Goal: Task Accomplishment & Management: Use online tool/utility

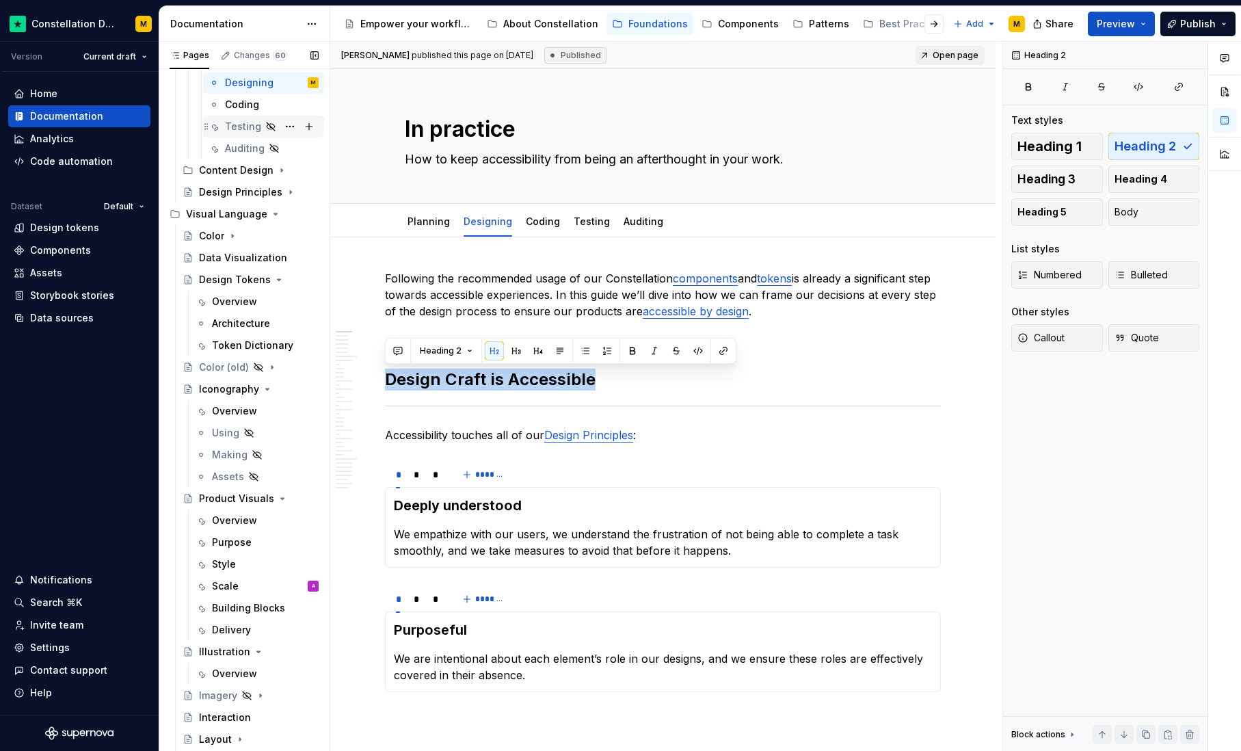
scroll to position [286, 0]
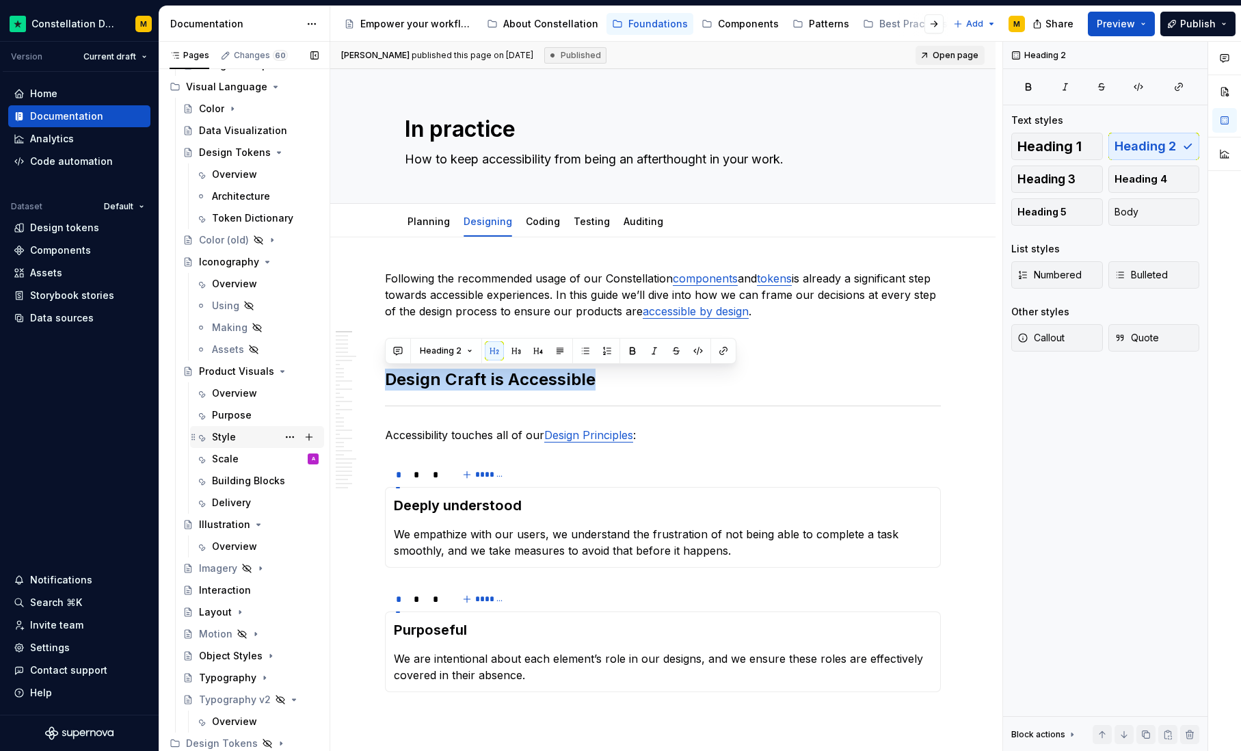
click at [232, 445] on div "Style" at bounding box center [265, 436] width 107 height 19
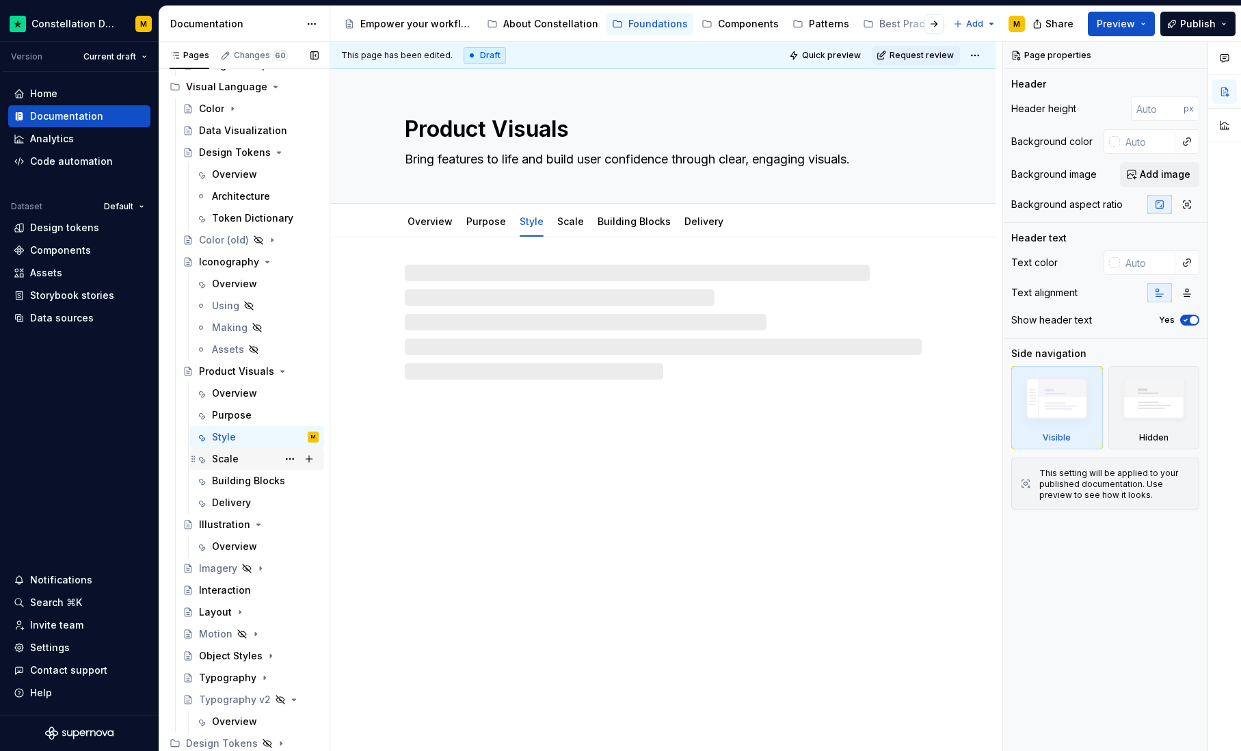
click at [223, 461] on div "Scale" at bounding box center [225, 459] width 27 height 14
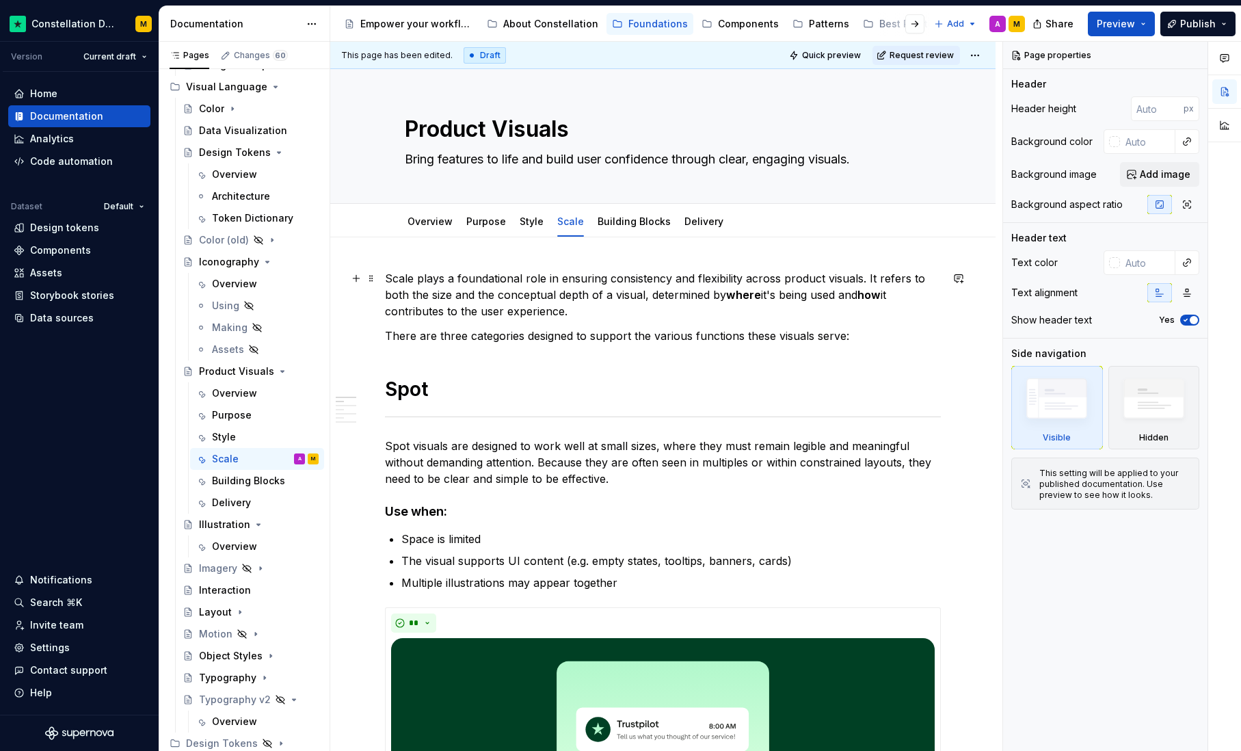
click at [609, 306] on p "Scale plays a foundational role in ensuring consistency and flexibility across …" at bounding box center [663, 294] width 556 height 49
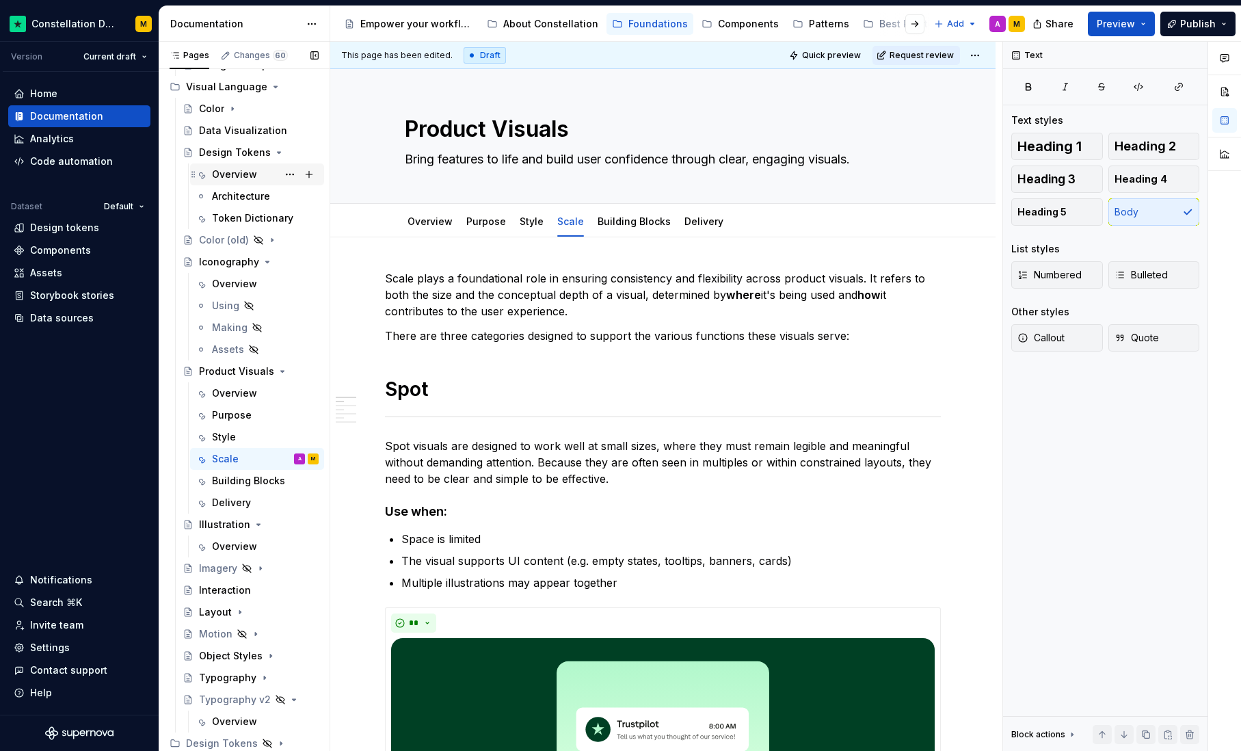
type textarea "*"
drag, startPoint x: 46, startPoint y: 647, endPoint x: 119, endPoint y: 622, distance: 77.2
click at [46, 647] on div "Settings" at bounding box center [50, 648] width 40 height 14
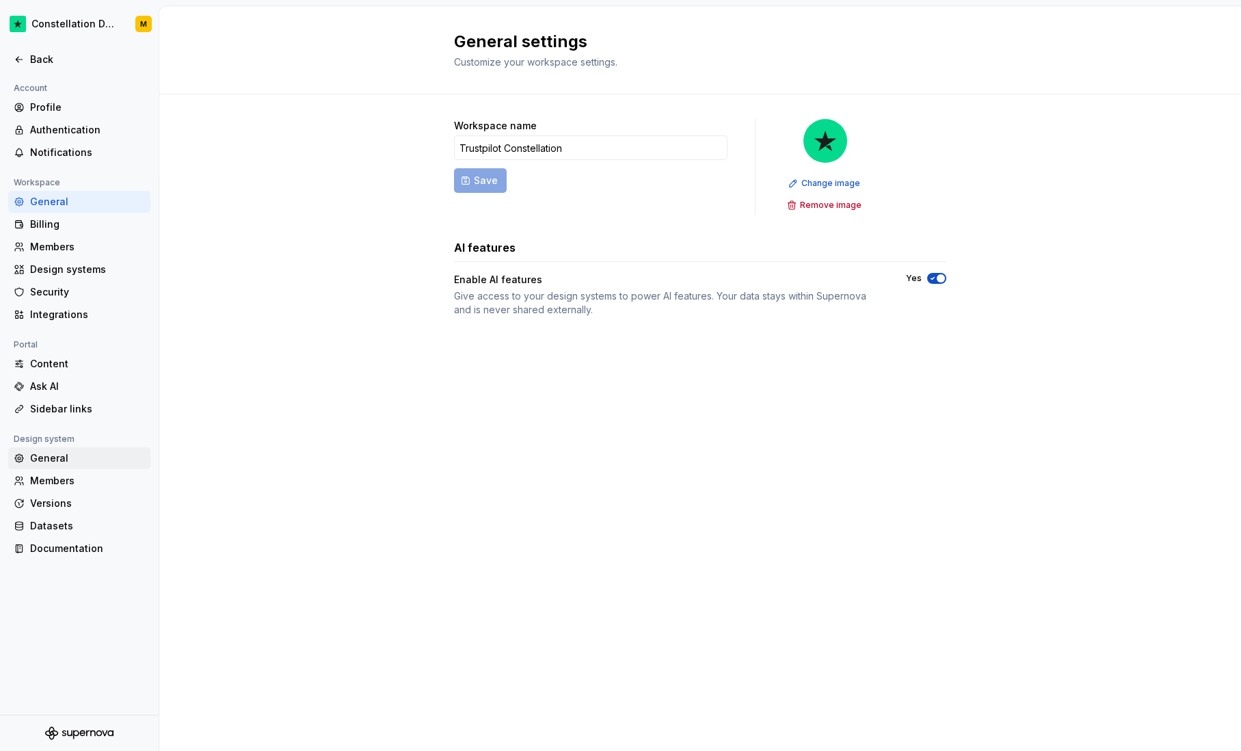
click at [63, 462] on div "General" at bounding box center [87, 458] width 115 height 14
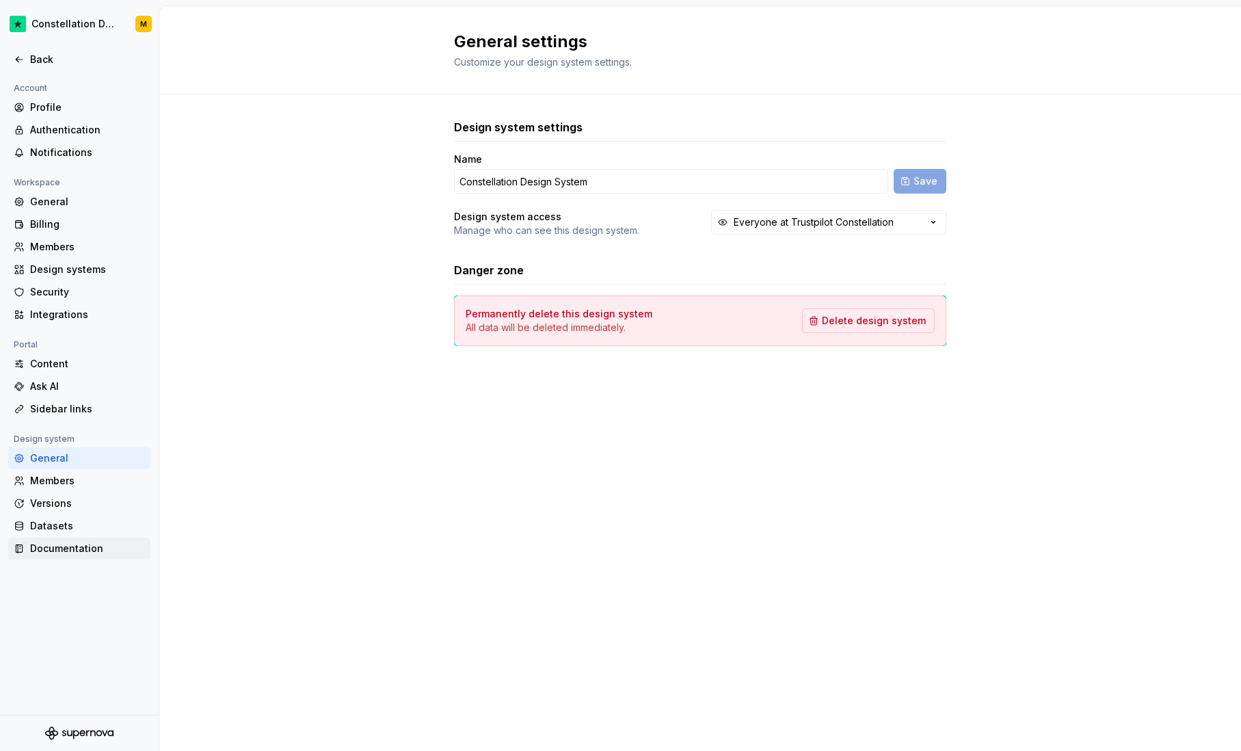
click at [72, 546] on div "Documentation" at bounding box center [87, 549] width 115 height 14
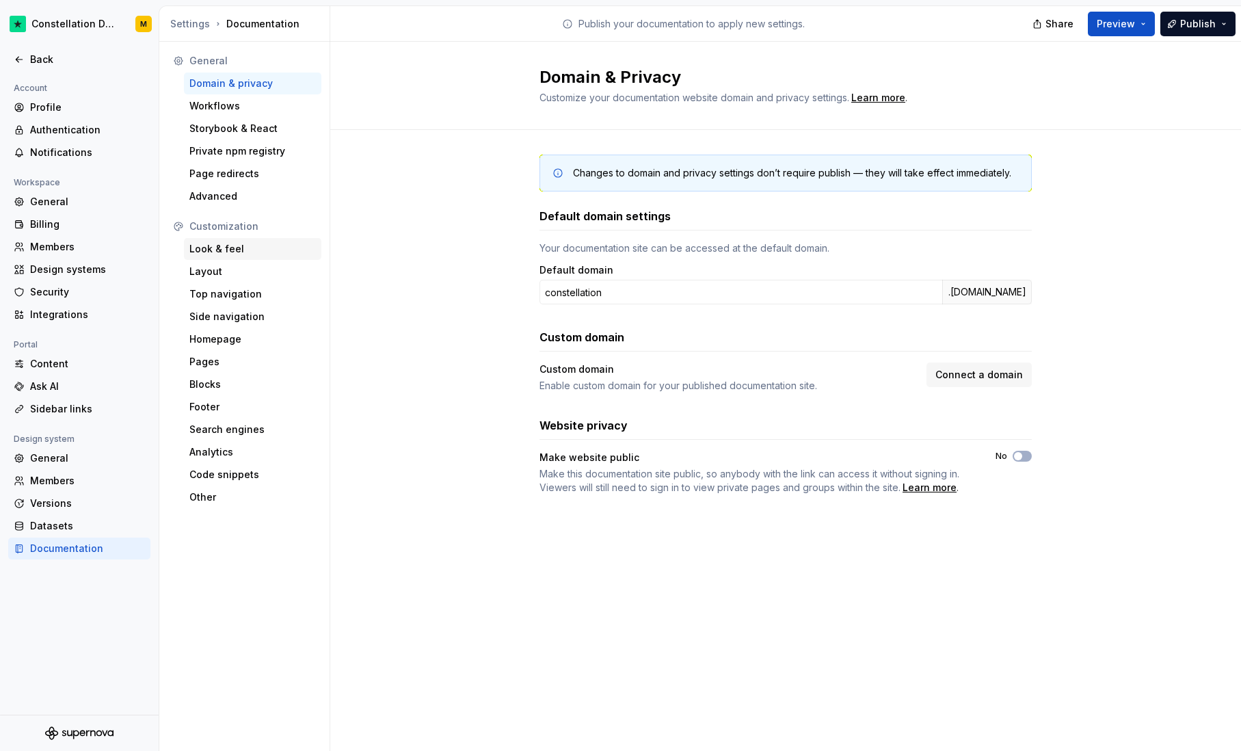
click at [231, 238] on div "Look & feel" at bounding box center [252, 249] width 137 height 22
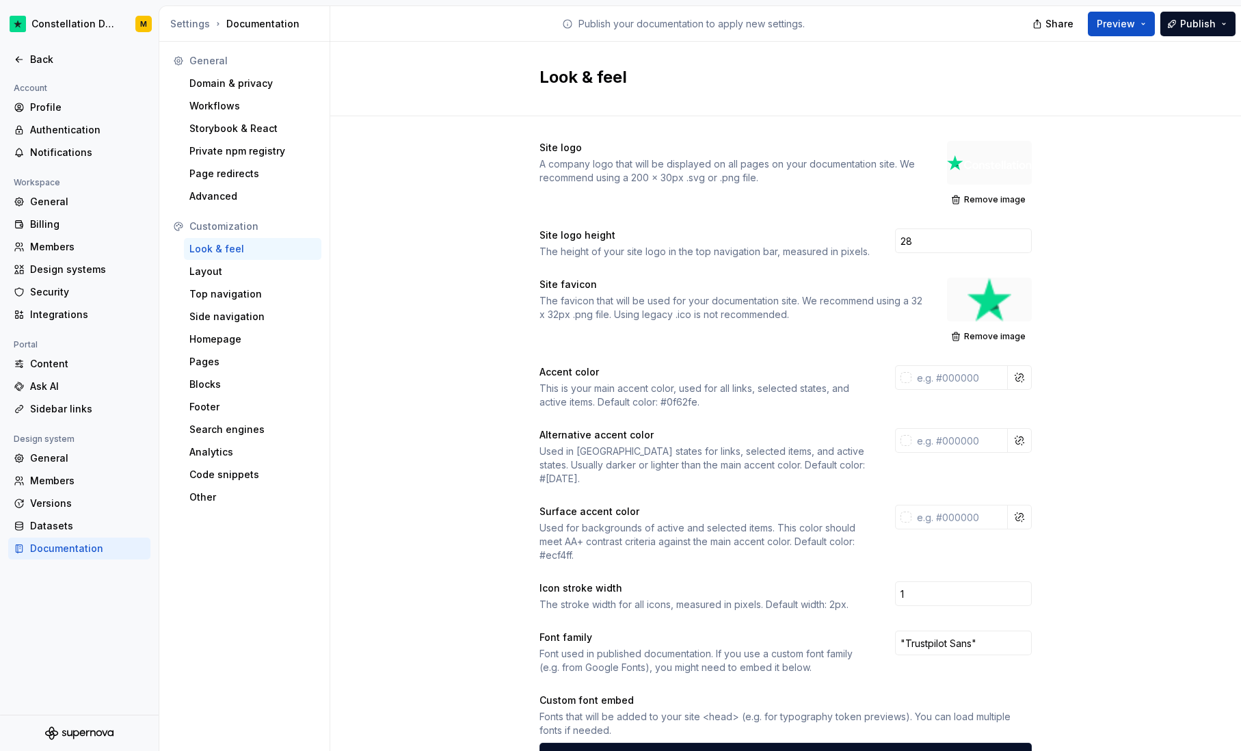
click at [223, 258] on div "Look & feel" at bounding box center [252, 249] width 137 height 22
click at [257, 251] on div "Look & feel" at bounding box center [252, 249] width 126 height 14
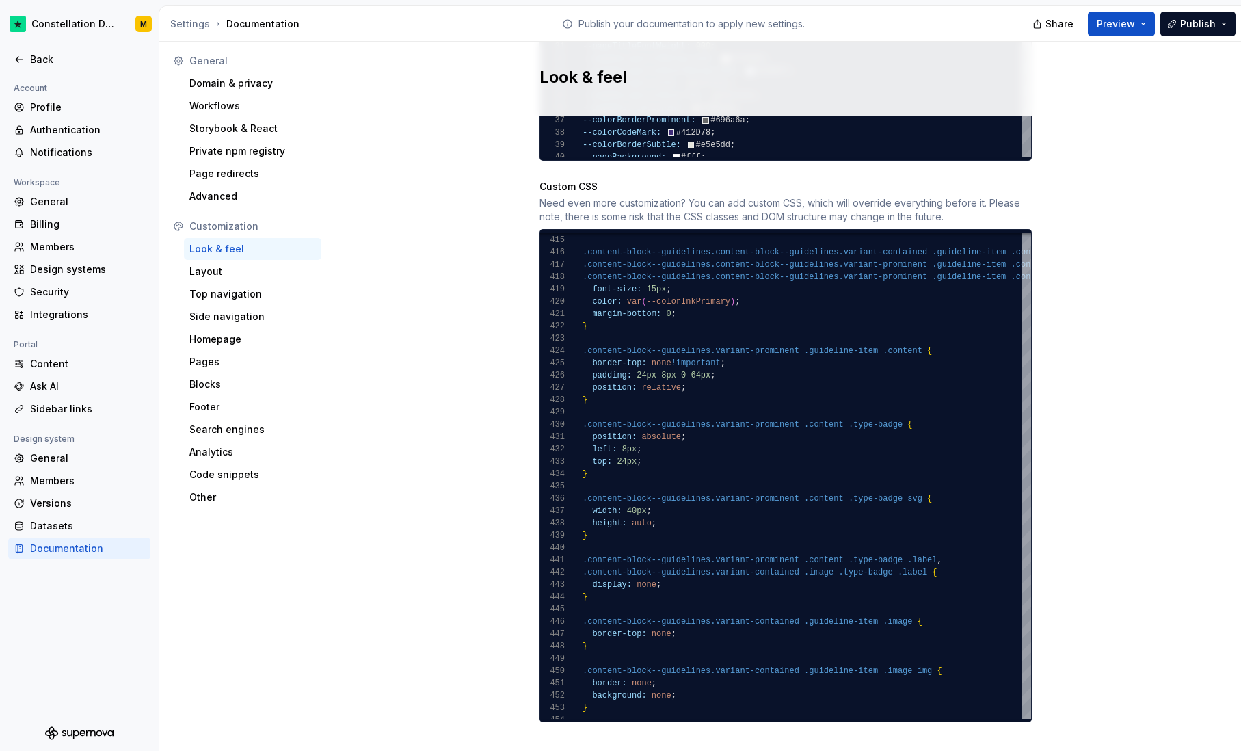
scroll to position [1227, 0]
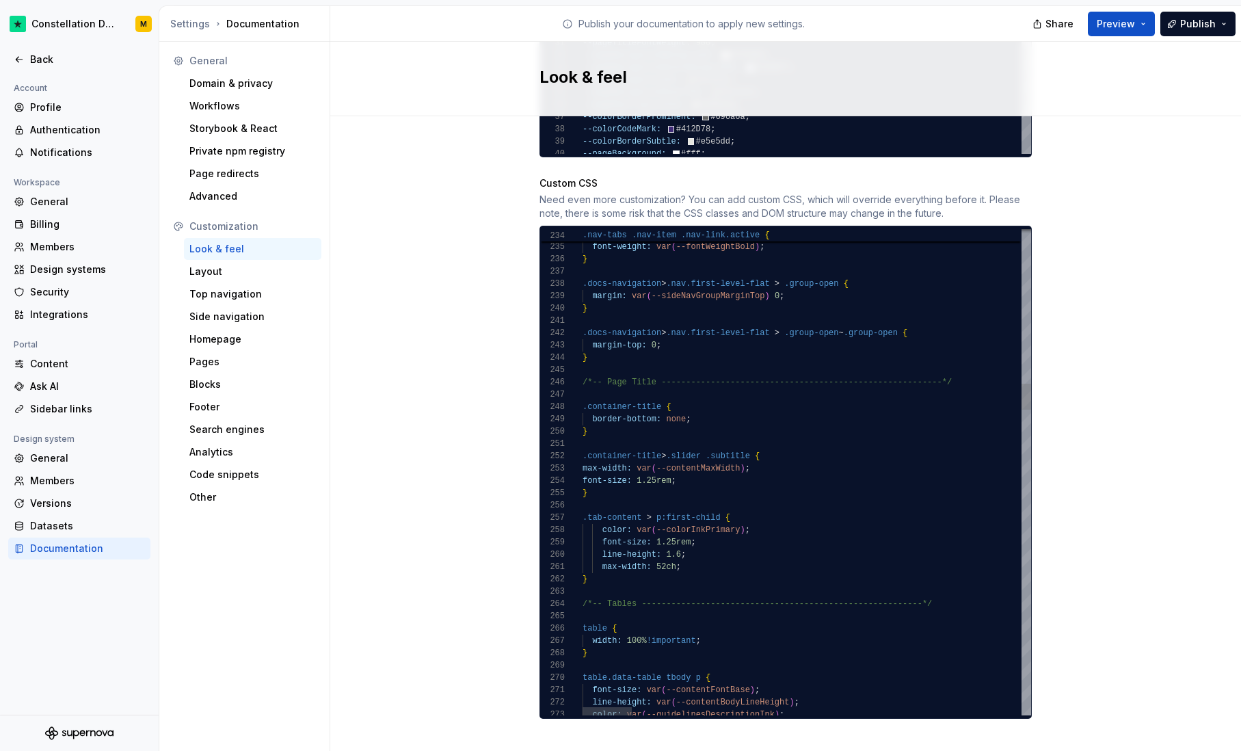
type textarea "**********"
type textarea "******"
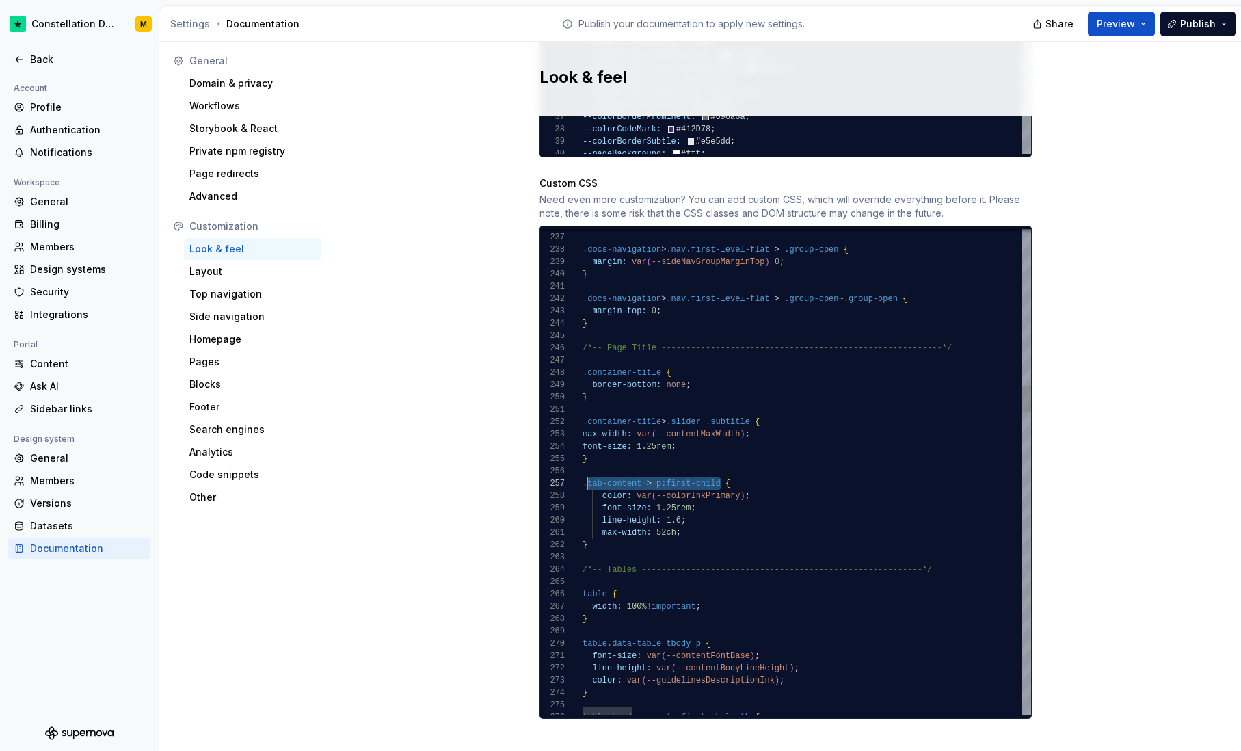
scroll to position [74, 0]
drag, startPoint x: 718, startPoint y: 465, endPoint x: 574, endPoint y: 471, distance: 144.4
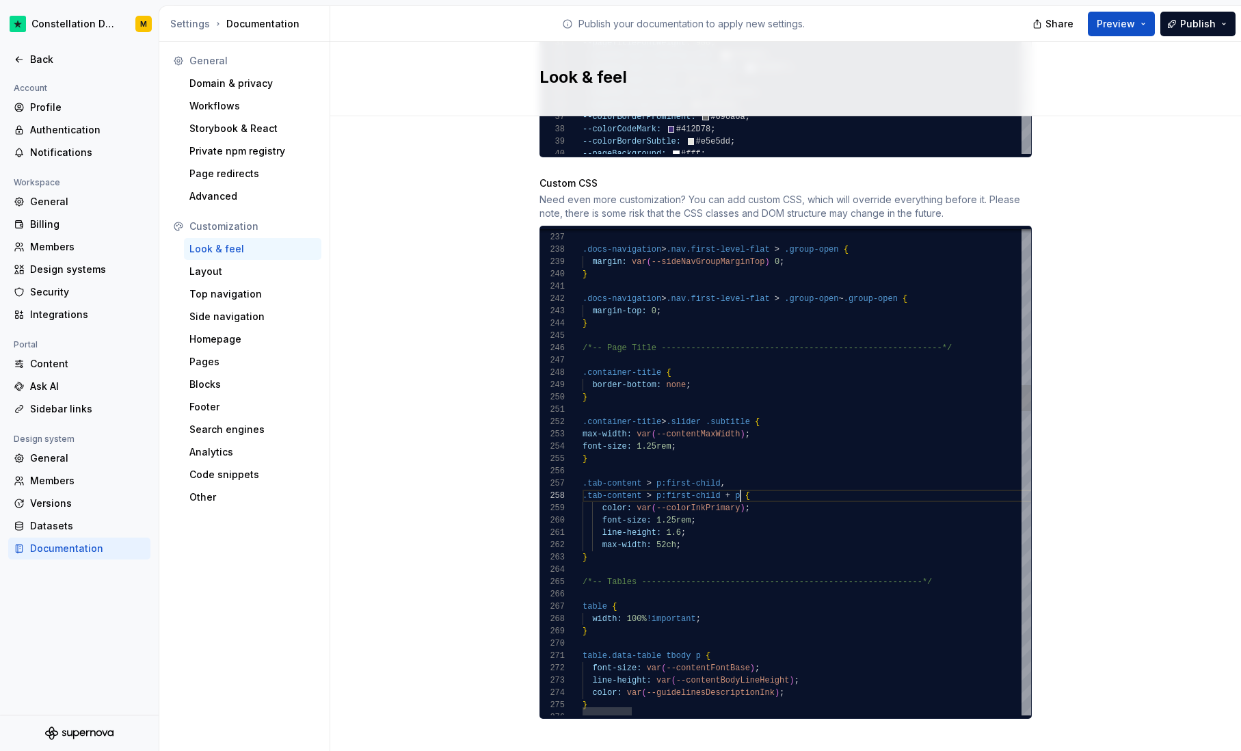
scroll to position [86, 158]
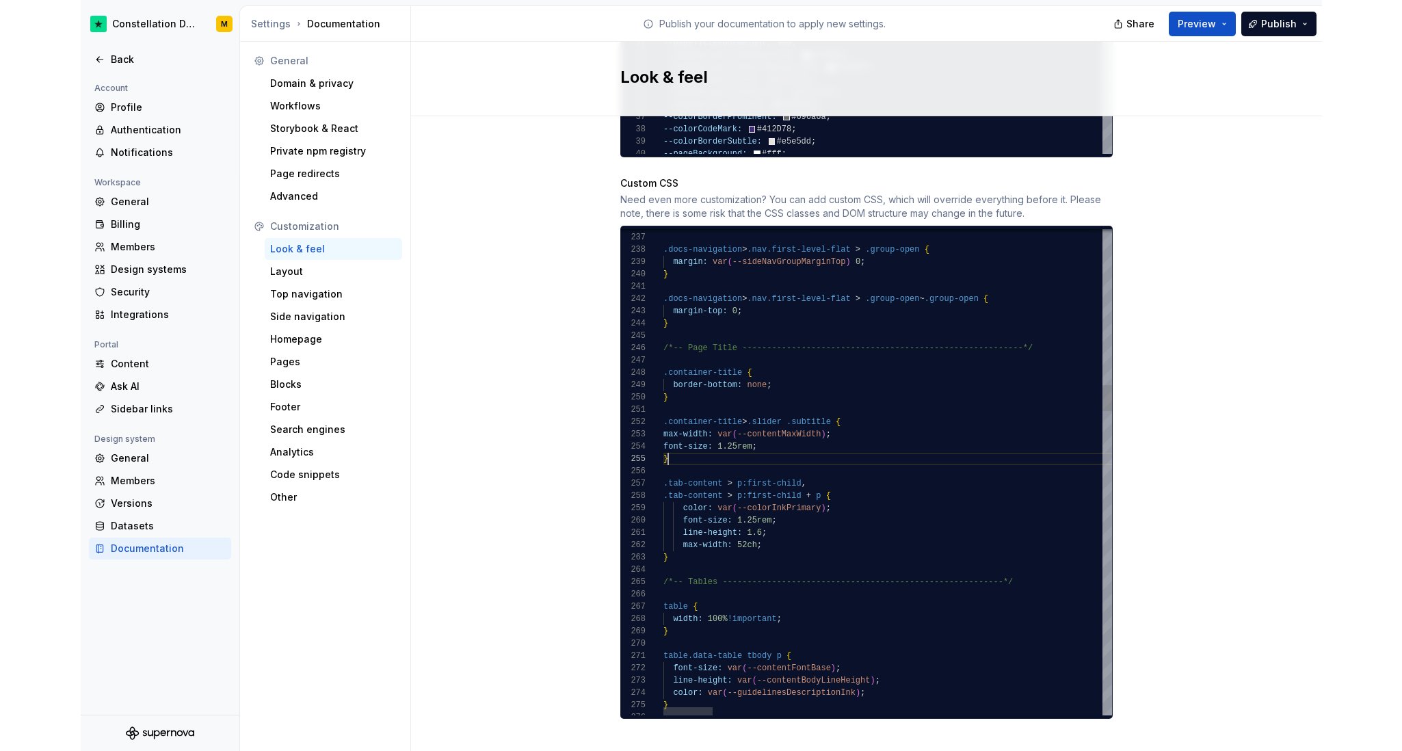
scroll to position [49, 5]
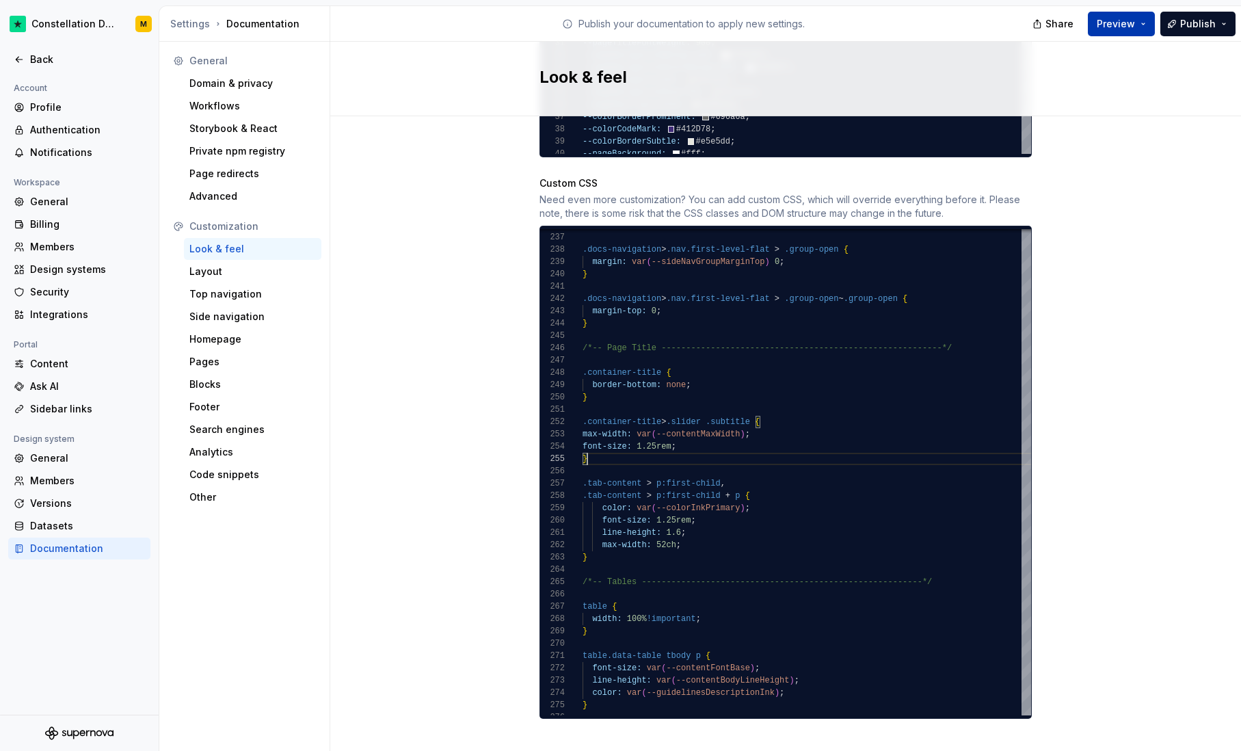
click at [1121, 25] on span "Preview" at bounding box center [1116, 24] width 38 height 14
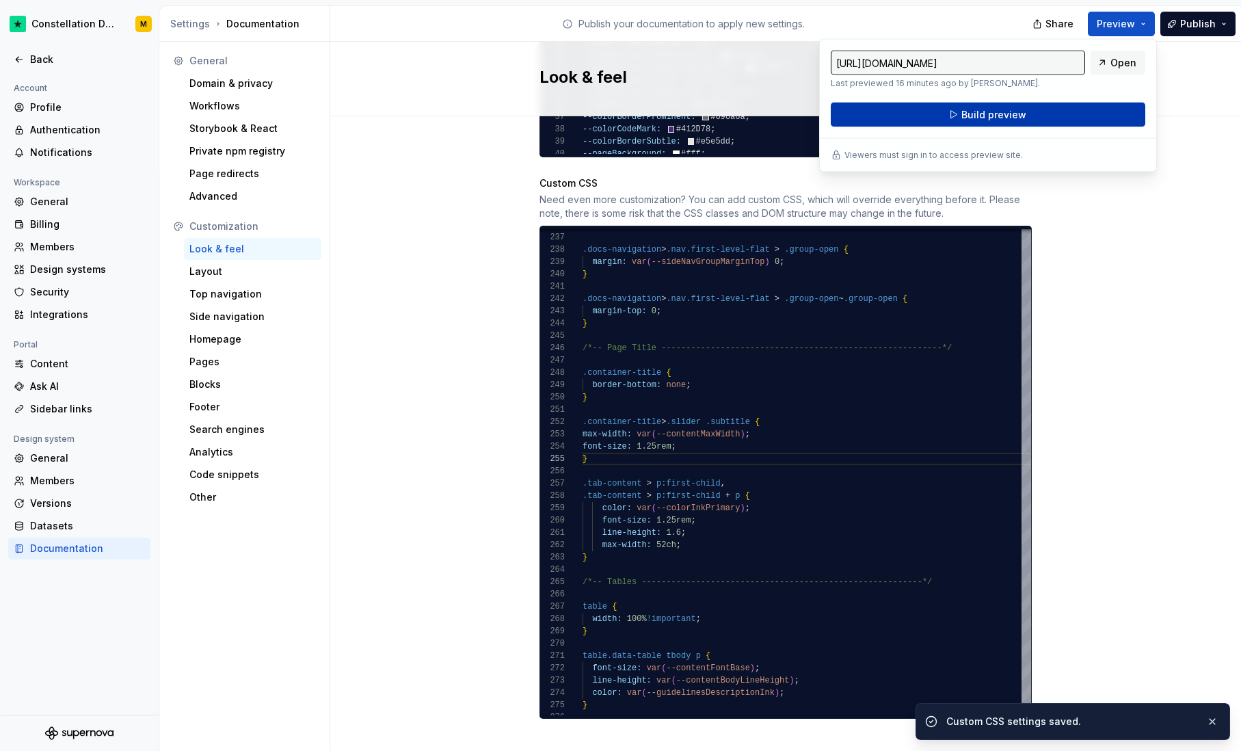
click at [1050, 120] on button "Build preview" at bounding box center [988, 115] width 315 height 25
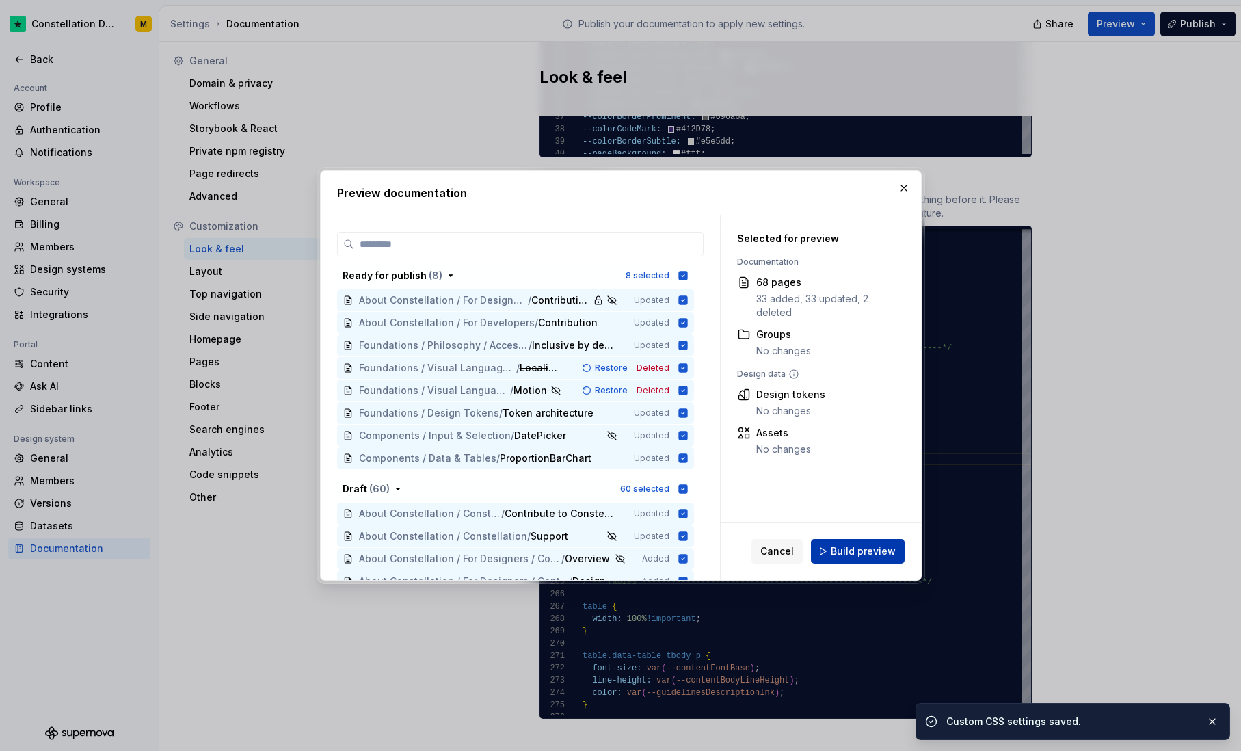
click at [857, 544] on button "Build preview" at bounding box center [858, 551] width 94 height 25
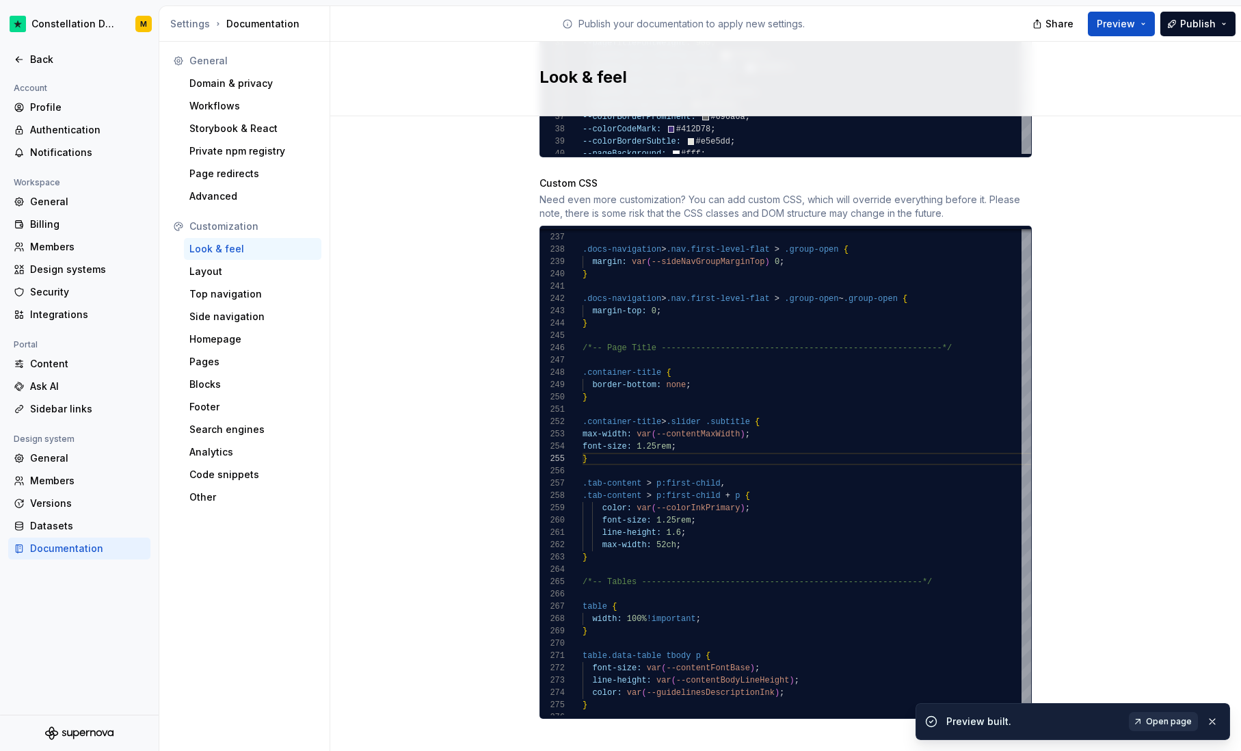
click at [1146, 721] on link "Open page" at bounding box center [1163, 721] width 69 height 19
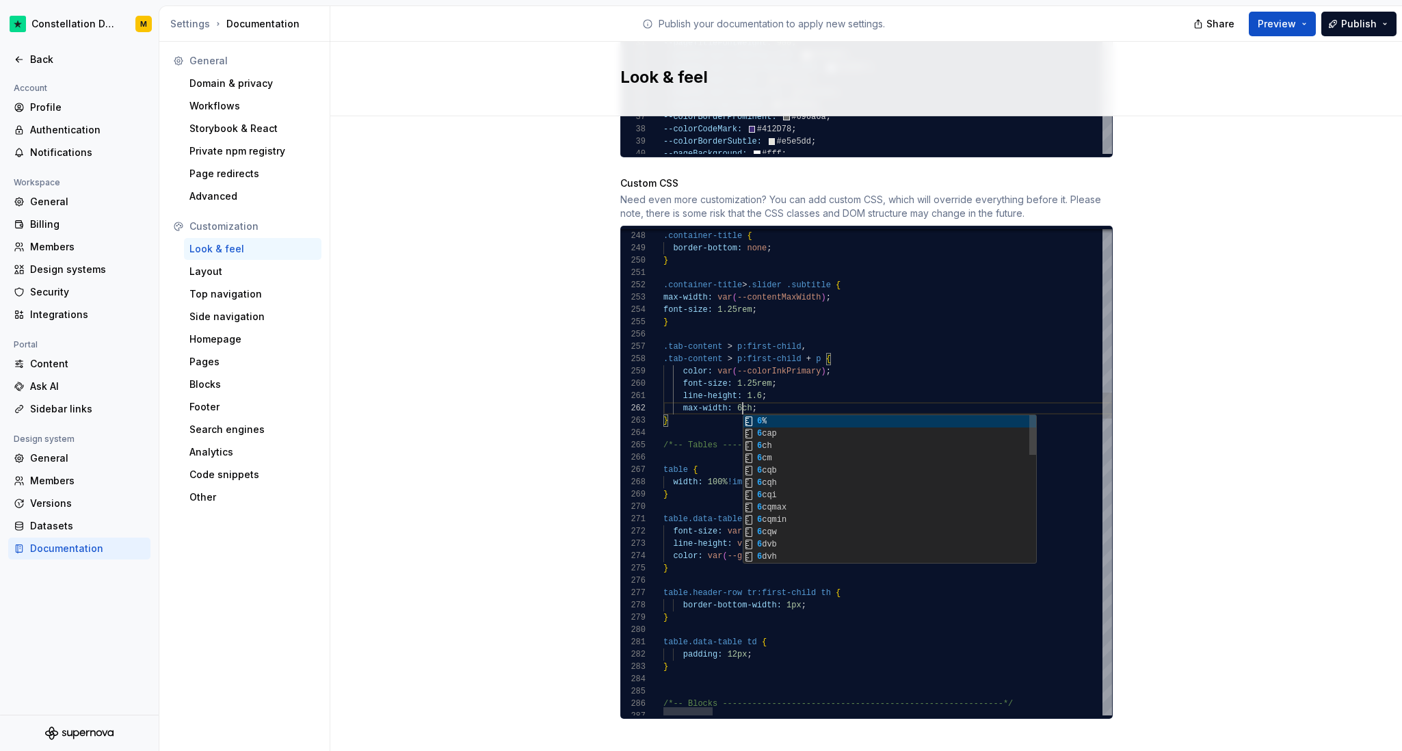
scroll to position [12, 84]
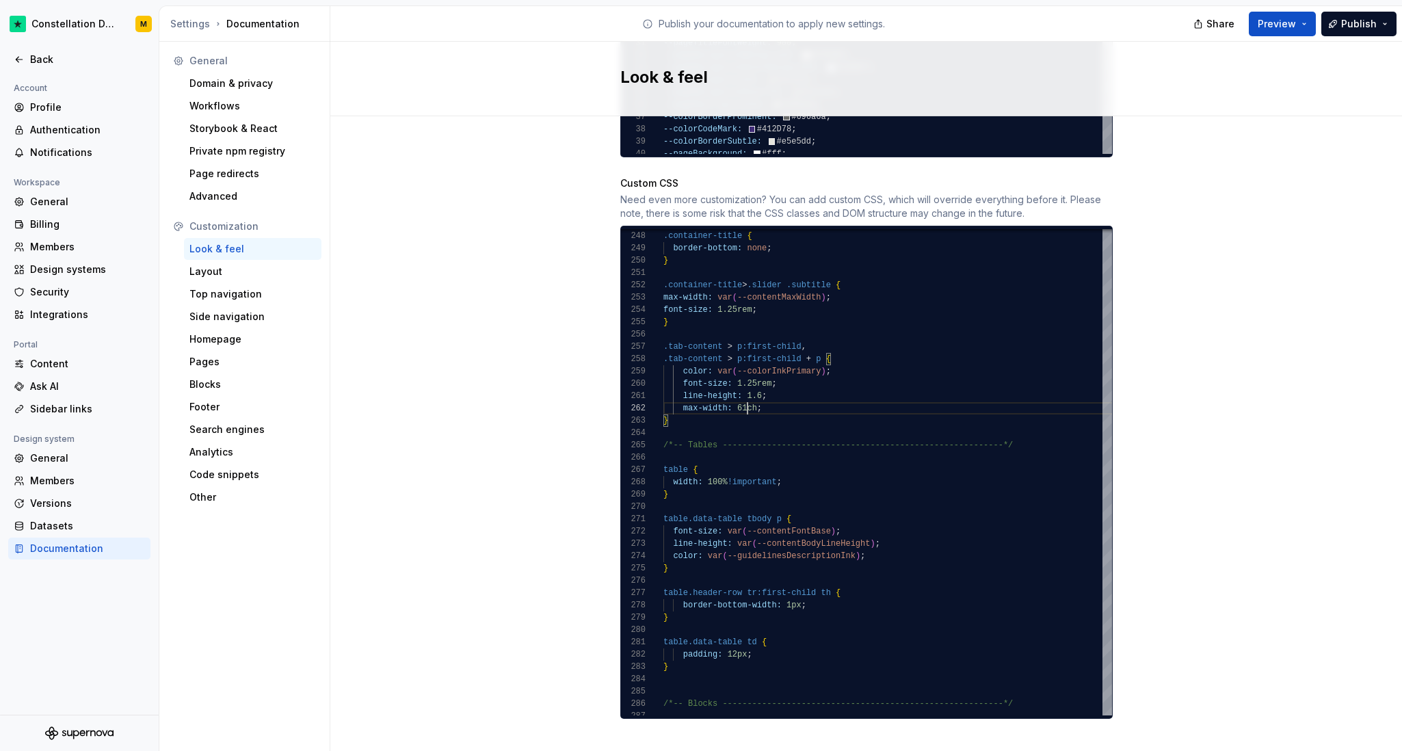
type textarea "**********"
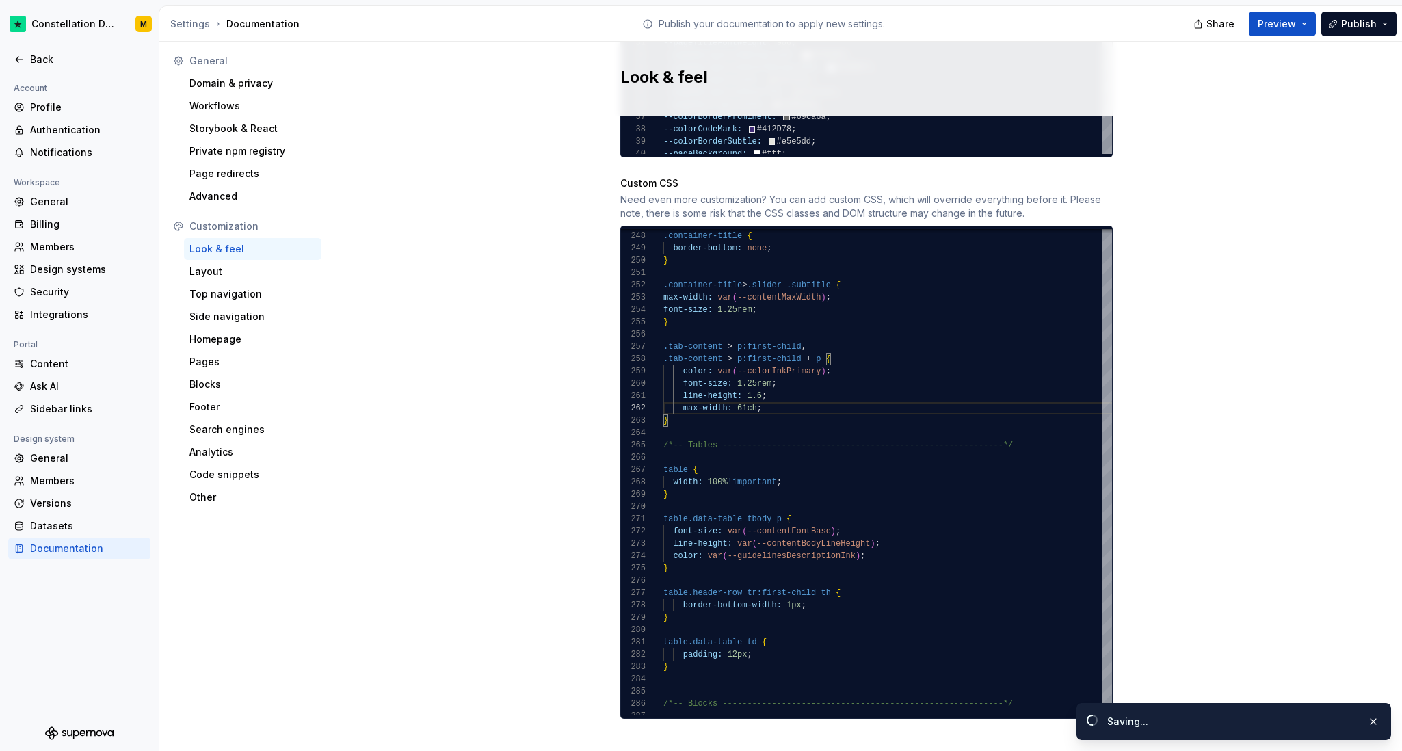
click at [1240, 34] on button "Preview" at bounding box center [1282, 24] width 67 height 25
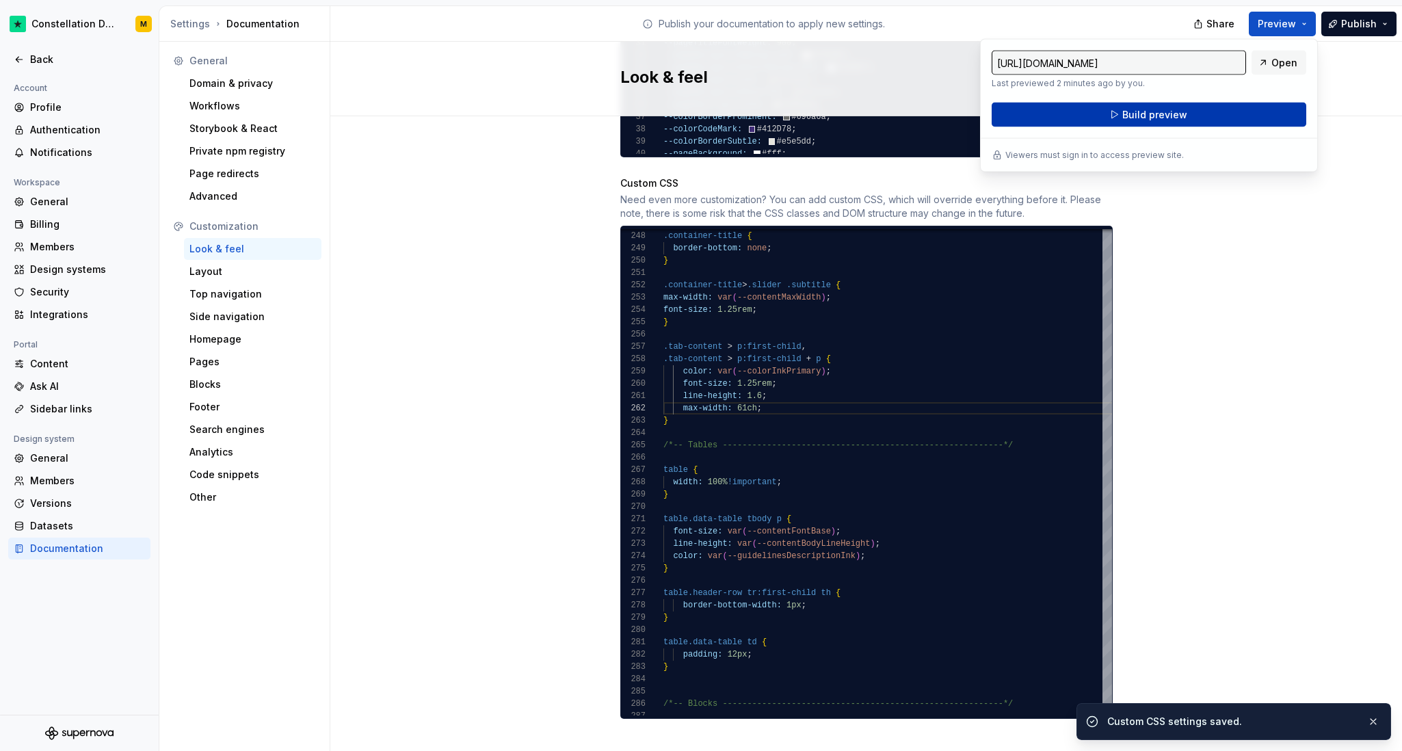
click at [1240, 113] on button "Build preview" at bounding box center [1148, 115] width 315 height 25
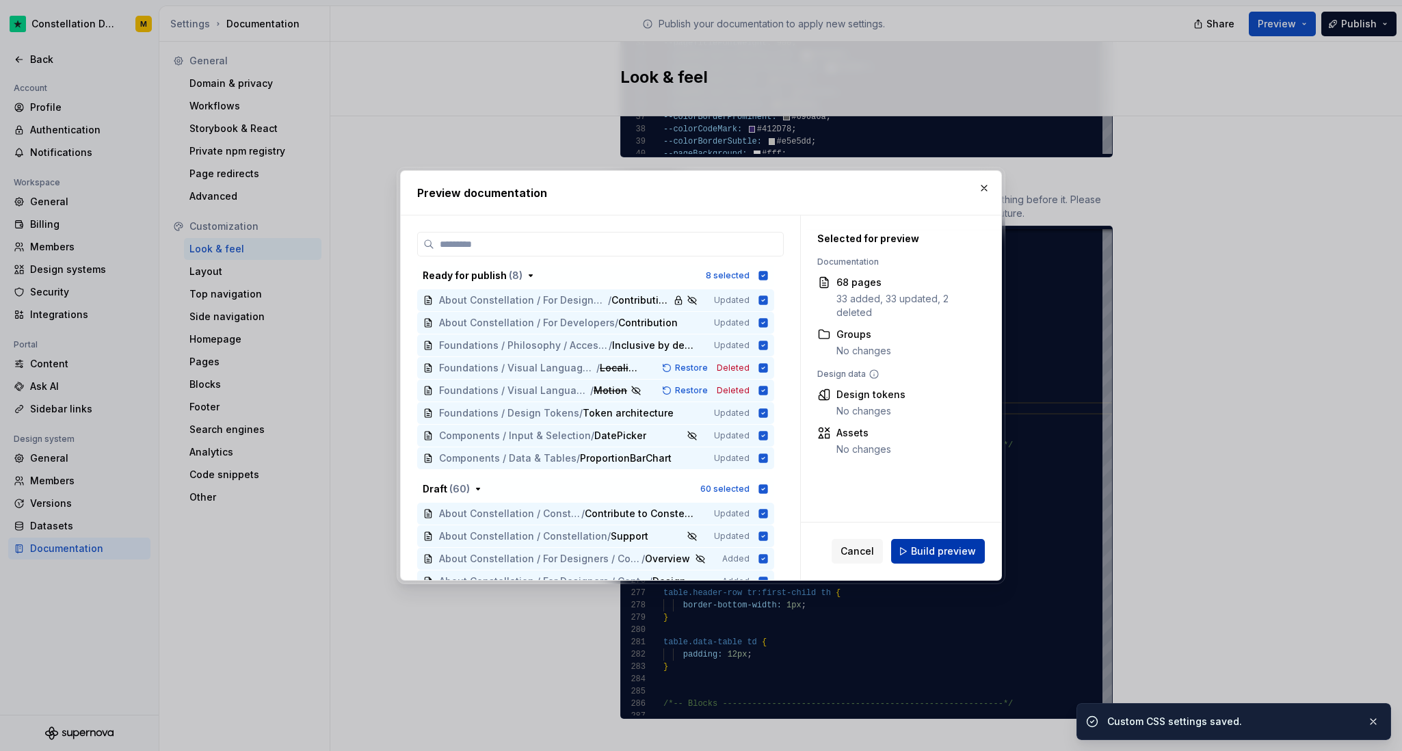
click at [926, 557] on span "Build preview" at bounding box center [943, 551] width 65 height 14
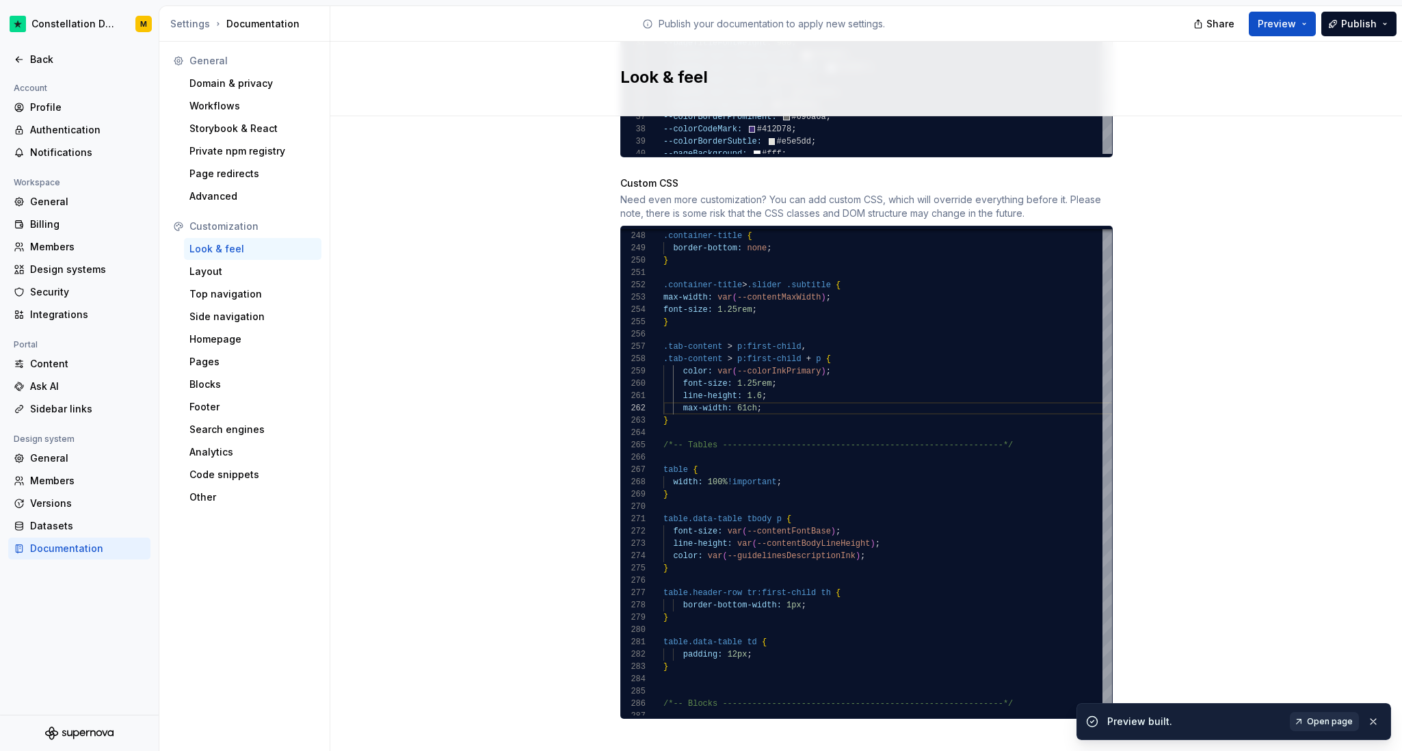
click at [1240, 723] on span "Open page" at bounding box center [1330, 721] width 46 height 11
